Goal: Task Accomplishment & Management: Use online tool/utility

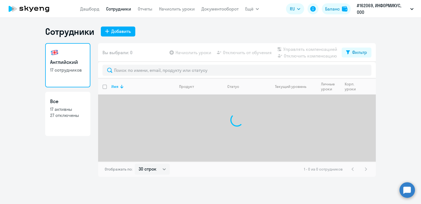
select select "30"
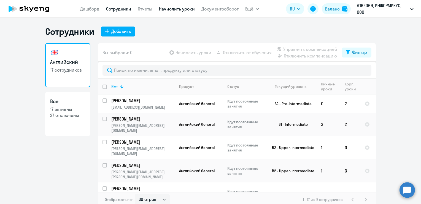
click at [177, 10] on link "Начислить уроки" at bounding box center [177, 9] width 36 height 6
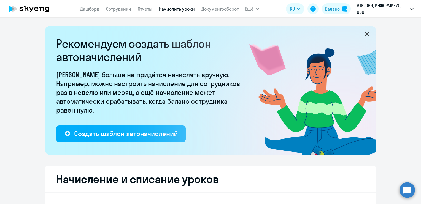
select select "10"
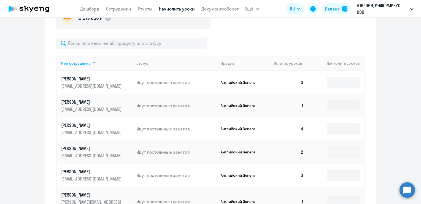
scroll to position [248, 0]
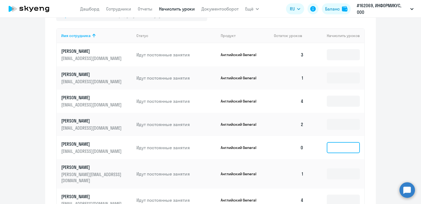
click at [339, 149] on input at bounding box center [343, 147] width 33 height 11
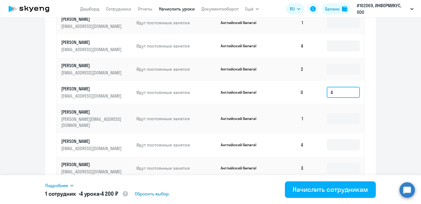
scroll to position [365, 0]
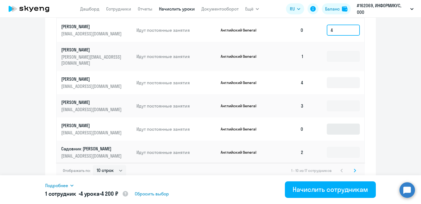
type input "4"
click at [338, 124] on input at bounding box center [343, 128] width 33 height 11
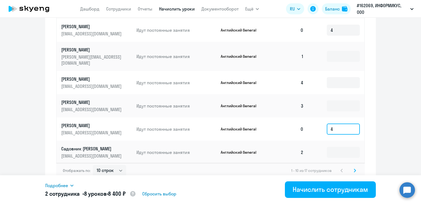
type input "4"
click at [354, 167] on svg-icon at bounding box center [355, 170] width 7 height 7
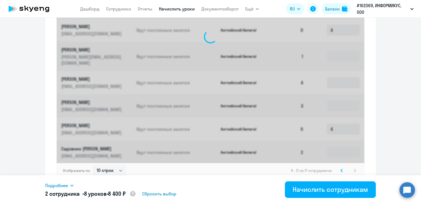
scroll to position [296, 0]
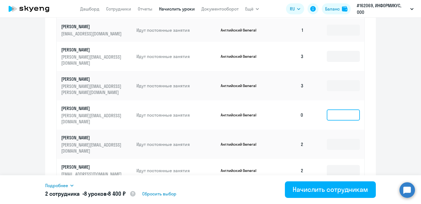
click at [335, 109] on input at bounding box center [343, 114] width 33 height 11
type input "4"
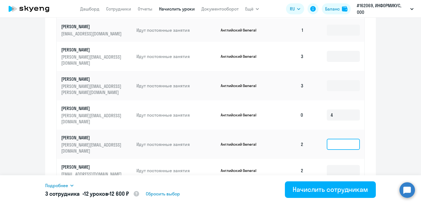
click at [340, 138] on input at bounding box center [343, 143] width 33 height 11
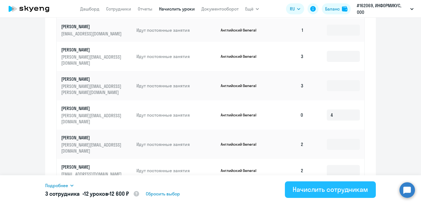
click at [329, 188] on div "Начислить сотрудникам" at bounding box center [331, 189] width 76 height 9
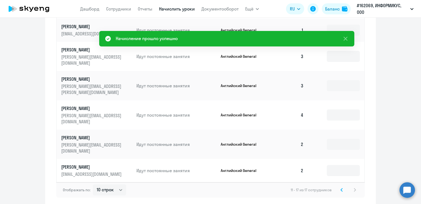
click at [339, 186] on svg-icon at bounding box center [342, 189] width 7 height 7
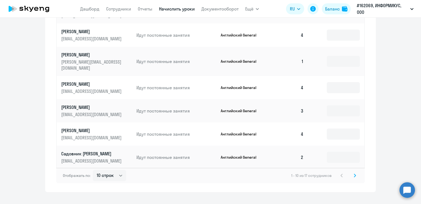
scroll to position [365, 0]
